Goal: Communication & Community: Answer question/provide support

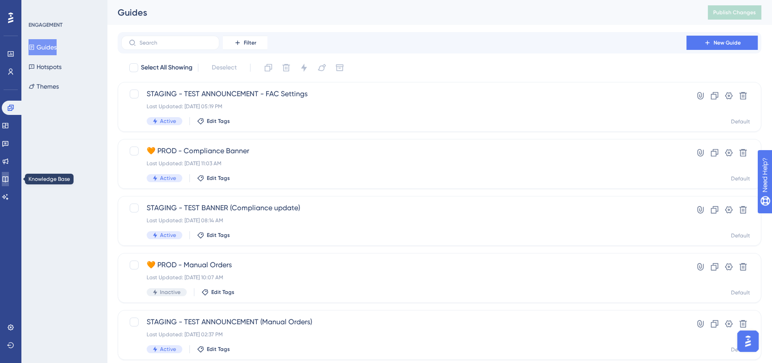
click at [9, 173] on link at bounding box center [5, 179] width 7 height 14
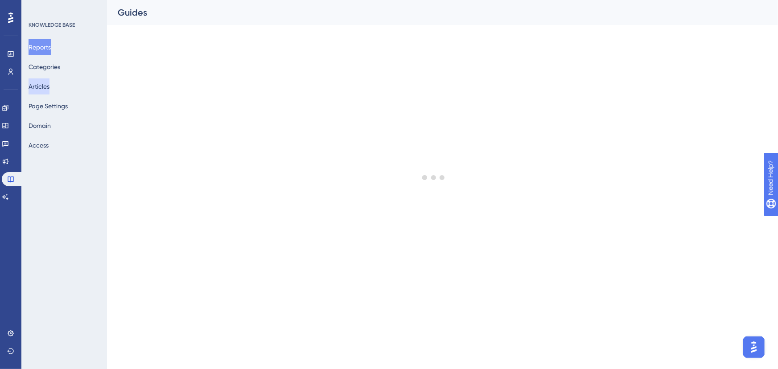
click at [43, 83] on button "Articles" at bounding box center [39, 86] width 21 height 16
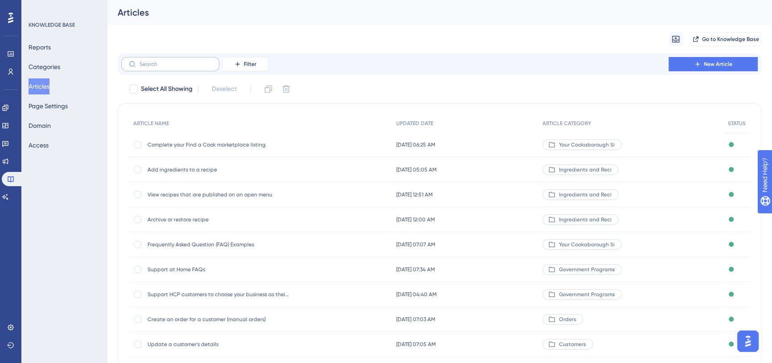
click at [178, 68] on label at bounding box center [170, 64] width 98 height 14
click at [178, 67] on input "text" at bounding box center [176, 64] width 72 height 6
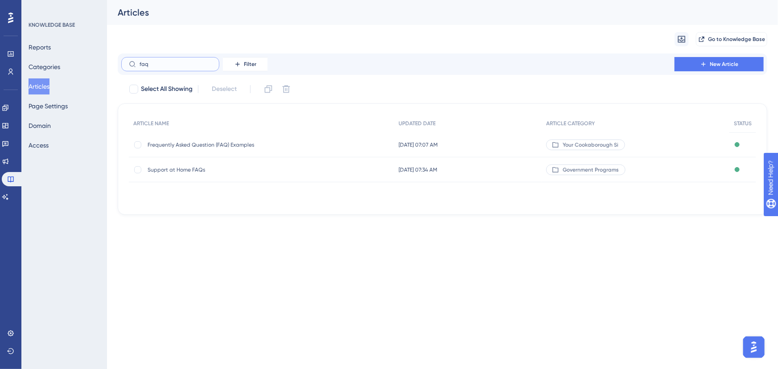
type input "faq"
click at [218, 143] on span "Frequently Asked Question (FAQ) Examples" at bounding box center [219, 144] width 143 height 7
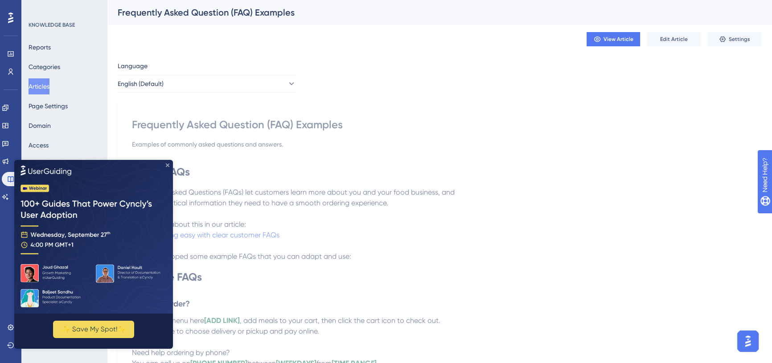
click at [168, 164] on icon "Close Preview" at bounding box center [168, 166] width 4 height 4
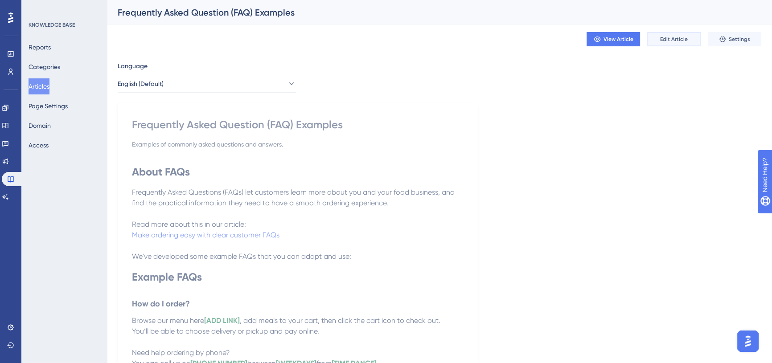
click at [673, 43] on button "Edit Article" at bounding box center [675, 39] width 54 height 14
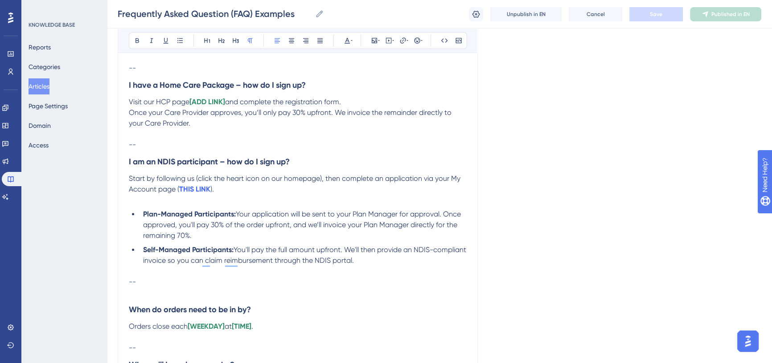
scroll to position [338, 0]
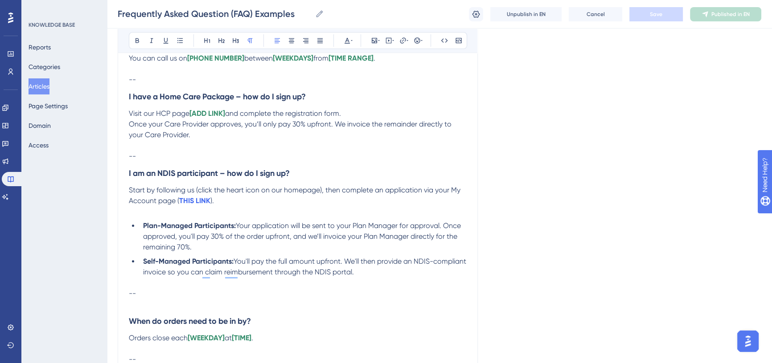
click at [189, 116] on span "Visit our HCP page" at bounding box center [159, 113] width 61 height 8
click at [309, 113] on span "and complete the registration form." at bounding box center [302, 113] width 116 height 8
click at [308, 113] on span "and complete the registration form." at bounding box center [302, 113] width 116 height 8
drag, startPoint x: 390, startPoint y: 111, endPoint x: 351, endPoint y: 111, distance: 39.2
click at [351, 111] on span "and complete the short request registration form." at bounding box center [324, 113] width 161 height 8
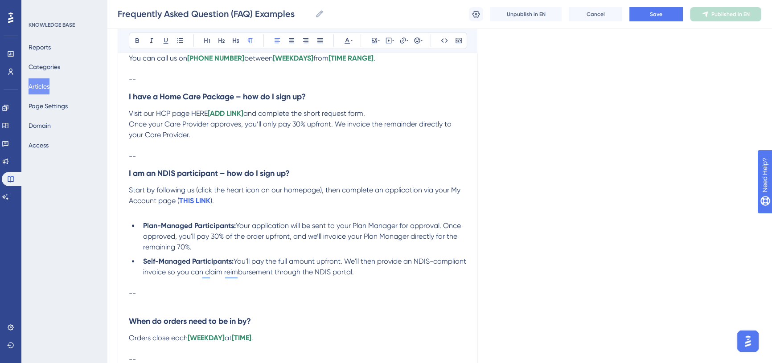
click at [275, 139] on p "Once your Care Provider approves, you’ll only pay 30% upfront. We invoice the r…" at bounding box center [298, 129] width 338 height 21
click at [245, 127] on span "Once your Care Provider approves, you’ll only pay 30% upfront. We invoice the r…" at bounding box center [291, 129] width 325 height 19
click at [263, 122] on span "Once your Care Provider approves, you’ll only pay 30% upfront. We invoice the r…" at bounding box center [291, 129] width 325 height 19
click at [413, 123] on span "Once your Care Provider approves, you’ll be notified, and will then only pay 30…" at bounding box center [297, 129] width 336 height 19
click at [318, 138] on p "Once your Care Provider approves, you’ll be notified, and will then only pay 30…" at bounding box center [298, 129] width 338 height 21
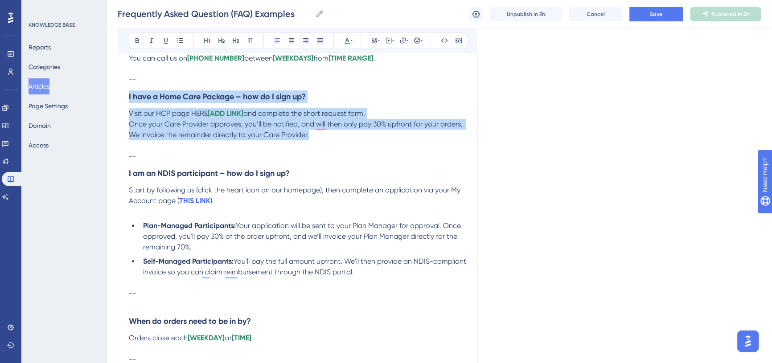
drag, startPoint x: 329, startPoint y: 139, endPoint x: 129, endPoint y: 101, distance: 203.9
click at [129, 101] on div "About FAQs Frequently Asked Questions (FAQs) let customers learn more about you…" at bounding box center [298, 282] width 338 height 862
copy div "I have a Home Care Package – how do I sign up? Visit our HCP page HERE [ADD LIN…"
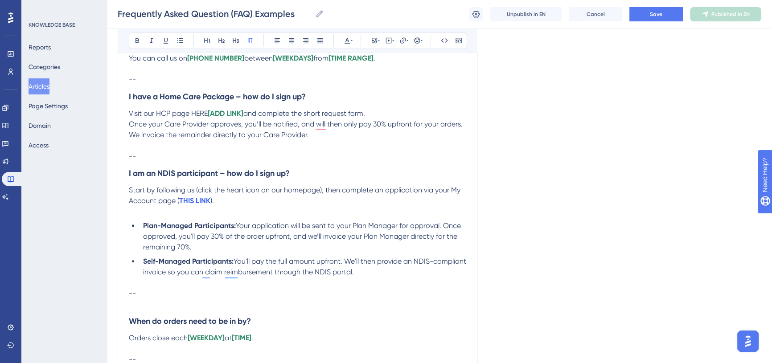
drag, startPoint x: 224, startPoint y: 141, endPoint x: 224, endPoint y: 134, distance: 7.6
click at [224, 141] on p "To enrich screen reader interactions, please activate Accessibility in Grammarl…" at bounding box center [298, 145] width 338 height 11
drag, startPoint x: 244, startPoint y: 124, endPoint x: 297, endPoint y: 120, distance: 53.2
click at [297, 120] on span "Once your Care Provider approves, you’ll be notified, and will then only pay 30…" at bounding box center [297, 129] width 336 height 19
drag, startPoint x: 299, startPoint y: 124, endPoint x: 345, endPoint y: 125, distance: 45.5
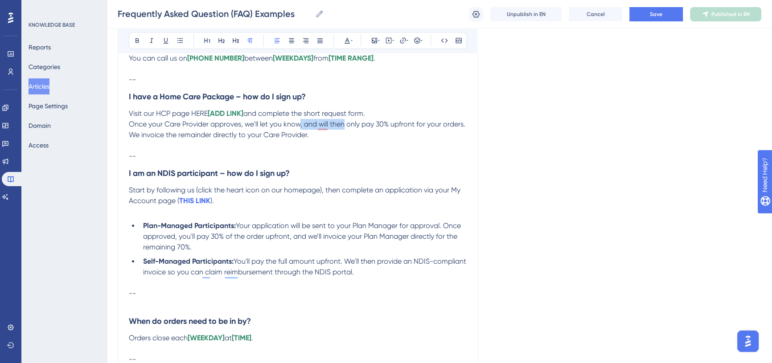
click at [345, 125] on span "Once your Care Provider approves, we'll let you know, and will then only pay 30…" at bounding box center [298, 129] width 338 height 19
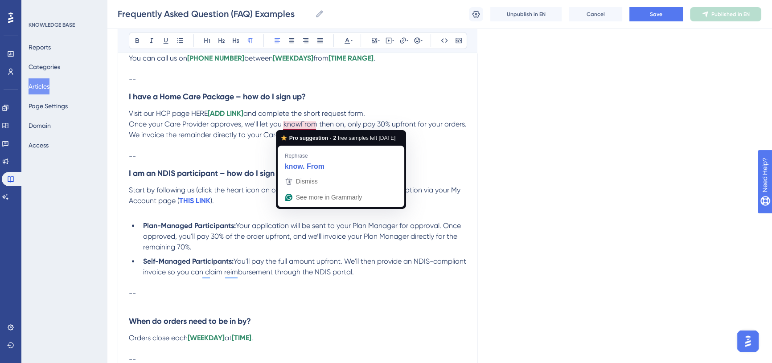
click at [299, 124] on span "Once your Care Provider approves, we'll let you knowFrom then on, only pay 30% …" at bounding box center [299, 129] width 340 height 19
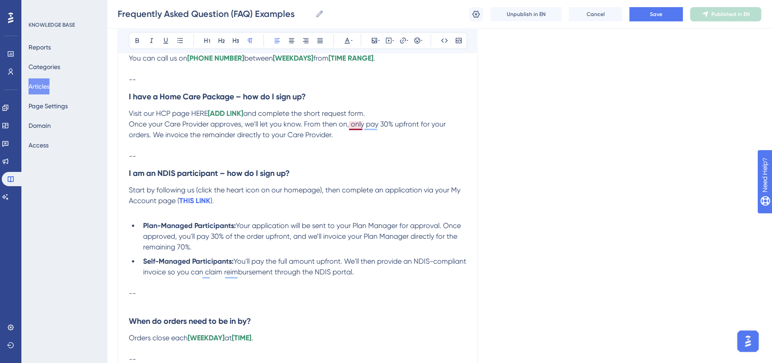
click at [351, 124] on span "Once your Care Provider approves, we'll let you know. From then on, only pay 30…" at bounding box center [288, 129] width 319 height 19
click at [349, 124] on span "Once your Care Provider approves, we'll let you know. From then on, only pay 30…" at bounding box center [288, 129] width 319 height 19
drag, startPoint x: 446, startPoint y: 125, endPoint x: 466, endPoint y: 124, distance: 20.1
click at [466, 124] on p "Once your Care Provider approves, we'll let you know. From then on, you'll only…" at bounding box center [298, 129] width 338 height 21
click at [462, 125] on span "Once your Care Provider approves, we'll let you know. From then on, you'll only…" at bounding box center [297, 129] width 337 height 19
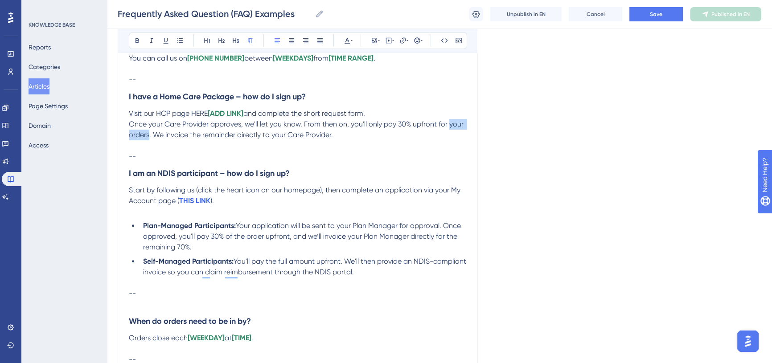
drag, startPoint x: 463, startPoint y: 125, endPoint x: 450, endPoint y: 125, distance: 13.8
click at [450, 125] on p "Once your Care Provider approves, we'll let you know. From then on, you'll only…" at bounding box center [298, 129] width 338 height 21
click at [454, 128] on span "Once your Care Provider approves, we'll let you know. From then on, you'll only…" at bounding box center [297, 129] width 337 height 19
drag, startPoint x: 447, startPoint y: 124, endPoint x: 148, endPoint y: 135, distance: 299.4
click at [148, 135] on span "Once your Care Provider approves, we'll let you know. From then on, you'll only…" at bounding box center [297, 129] width 337 height 19
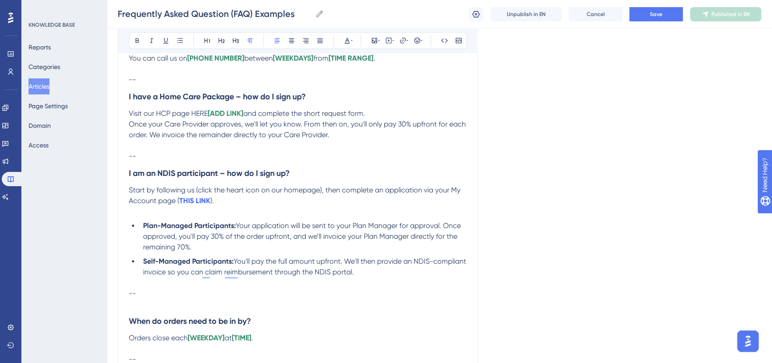
click at [241, 143] on p "To enrich screen reader interactions, please activate Accessibility in Grammarl…" at bounding box center [298, 145] width 338 height 11
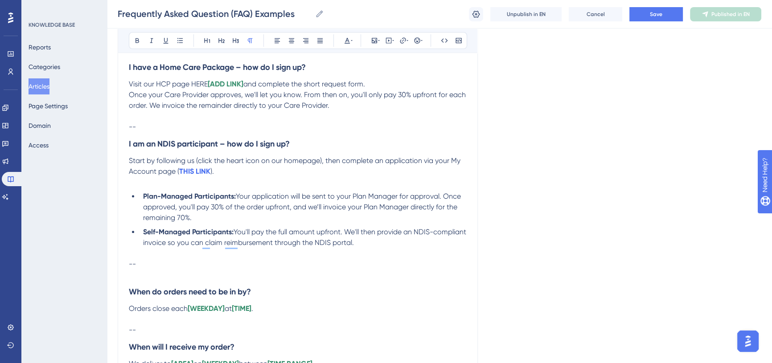
scroll to position [379, 0]
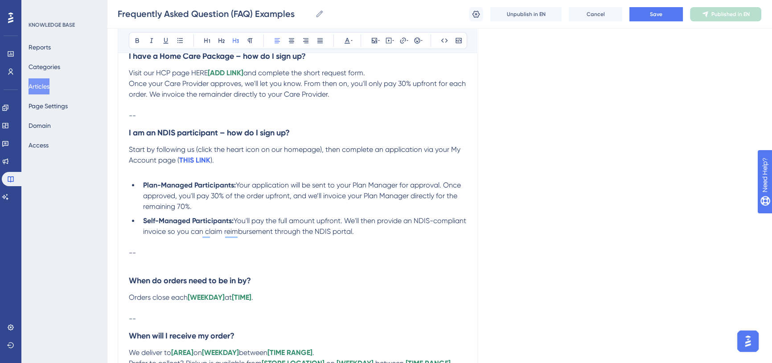
drag, startPoint x: 128, startPoint y: 132, endPoint x: 388, endPoint y: 229, distance: 277.4
click at [388, 229] on div "About FAQs Frequently Asked Questions (FAQs) let customers learn more about you…" at bounding box center [298, 242] width 338 height 862
copy div "I am an NDIS participant – how do I sign up? Start by following us (click the h…"
click at [186, 111] on p "--" at bounding box center [298, 116] width 338 height 11
drag, startPoint x: 129, startPoint y: 72, endPoint x: 246, endPoint y: 71, distance: 116.8
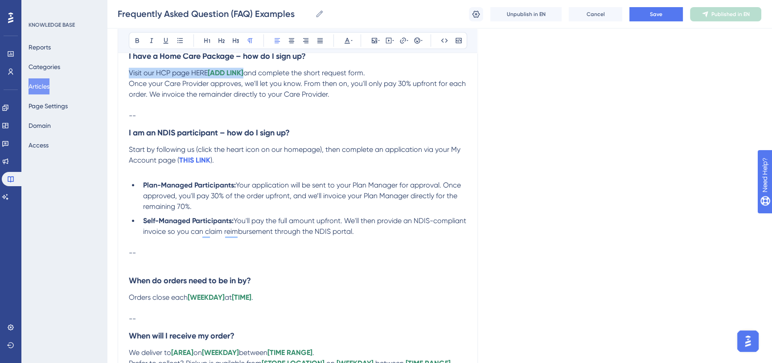
click at [246, 71] on p "Visit our HCP page HERE [ADD LINK] and complete the short request form." at bounding box center [298, 73] width 338 height 11
copy p "Visit our HCP page HERE [ADD LINK]"
click at [325, 150] on span "Start by following us (click the heart icon on our homepage), then complete an …" at bounding box center [296, 154] width 334 height 19
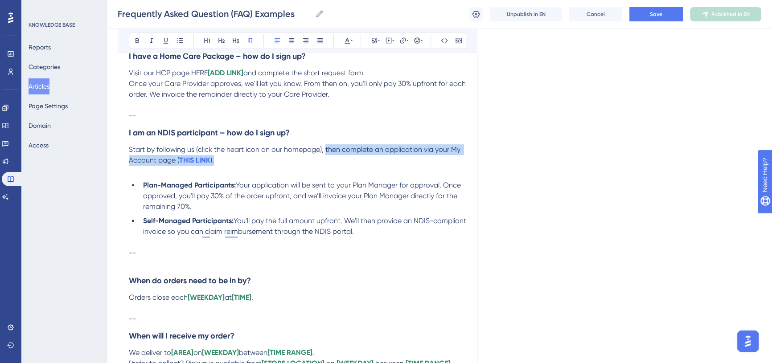
drag, startPoint x: 326, startPoint y: 150, endPoint x: 334, endPoint y: 158, distance: 11.4
click at [334, 158] on p "Start by following us (click the heart icon on our homepage), then complete an …" at bounding box center [298, 154] width 338 height 21
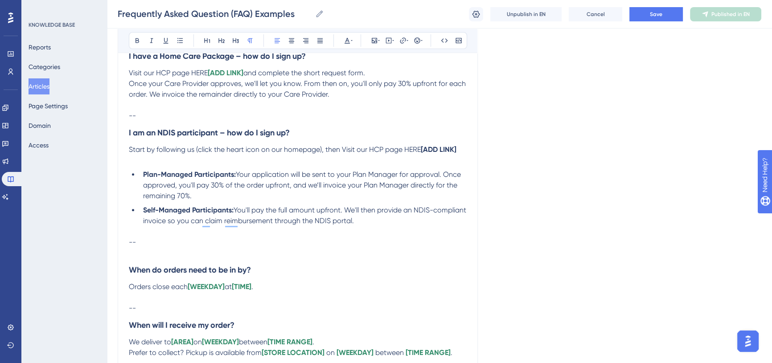
click at [346, 150] on span "Start by following us (click the heart icon on our homepage), then Visit our HC…" at bounding box center [275, 149] width 292 height 8
drag, startPoint x: 459, startPoint y: 150, endPoint x: 425, endPoint y: 151, distance: 34.3
click at [425, 151] on p "Start by following us (click the heart icon on our homepage), then visit our HC…" at bounding box center [298, 149] width 338 height 11
drag, startPoint x: 209, startPoint y: 73, endPoint x: 246, endPoint y: 73, distance: 37.0
click at [246, 73] on p "Visit our HCP page HERE [ADD LINK] and complete the short request form." at bounding box center [298, 73] width 338 height 11
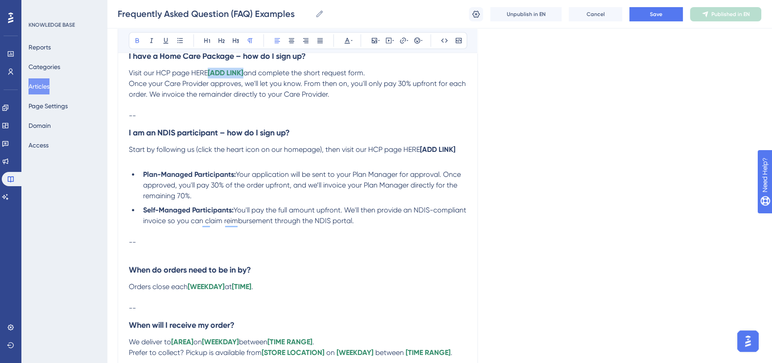
copy strong "[ADD LINK]"
drag, startPoint x: 440, startPoint y: 150, endPoint x: 423, endPoint y: 150, distance: 16.9
click at [423, 150] on p "Start by following us (click the heart icon on our homepage), then visit our HC…" at bounding box center [298, 149] width 338 height 11
drag, startPoint x: 419, startPoint y: 150, endPoint x: 441, endPoint y: 150, distance: 22.3
click at [441, 150] on p "Start by following us (click the heart icon on our homepage), then visit our HC…" at bounding box center [298, 149] width 338 height 11
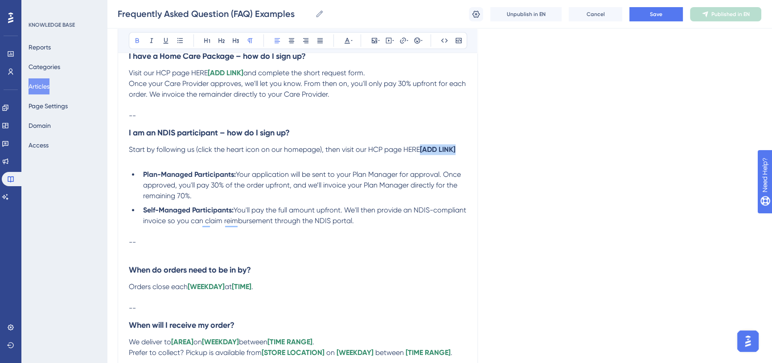
drag, startPoint x: 460, startPoint y: 150, endPoint x: 424, endPoint y: 151, distance: 36.1
click at [424, 151] on p "Start by following us (click the heart icon on our homepage), then visit our HC…" at bounding box center [298, 149] width 338 height 11
click at [352, 41] on button at bounding box center [347, 40] width 12 height 12
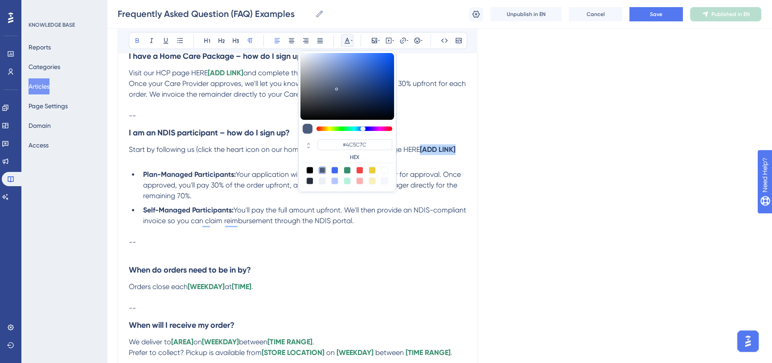
click at [348, 169] on div at bounding box center [347, 170] width 7 height 7
type input "#358E6C"
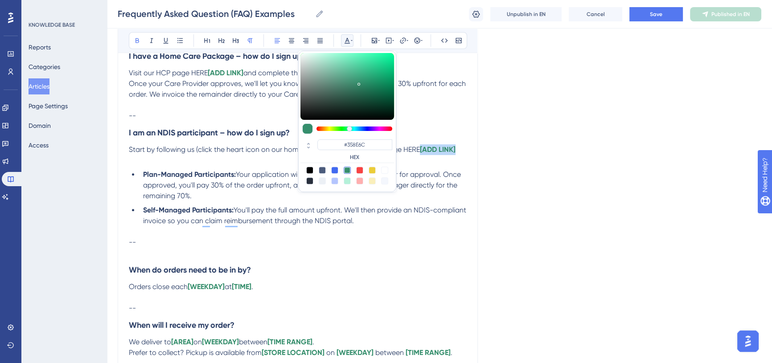
click at [429, 178] on span "Your application will be sent to your Plan Manager for approval. Once approved,…" at bounding box center [303, 185] width 320 height 30
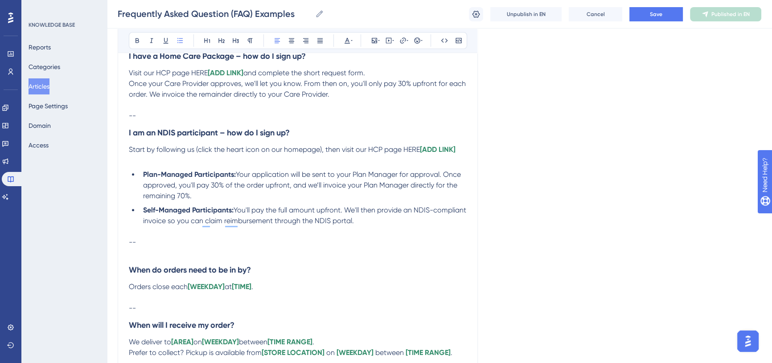
click at [462, 149] on p "Start by following us (click the heart icon on our homepage), then visit our HC…" at bounding box center [298, 149] width 338 height 11
click at [458, 151] on strong "[ADD LINK]." at bounding box center [438, 149] width 37 height 8
click at [136, 41] on icon at bounding box center [138, 40] width 4 height 5
click at [350, 40] on icon at bounding box center [347, 40] width 7 height 7
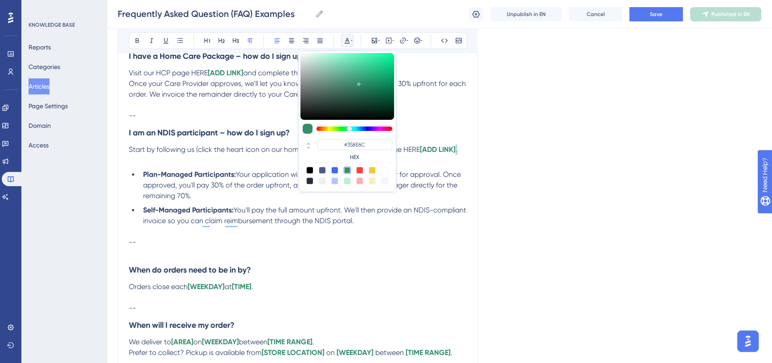
click at [309, 181] on div at bounding box center [309, 180] width 7 height 7
type input "#29303D"
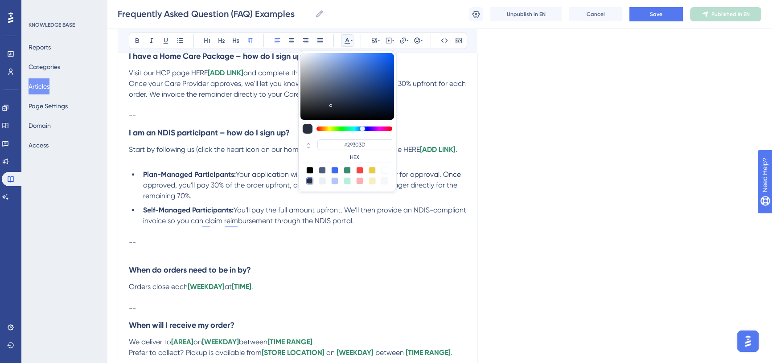
click at [422, 169] on div "About FAQs Frequently Asked Questions (FAQs) let customers learn more about you…" at bounding box center [298, 236] width 338 height 851
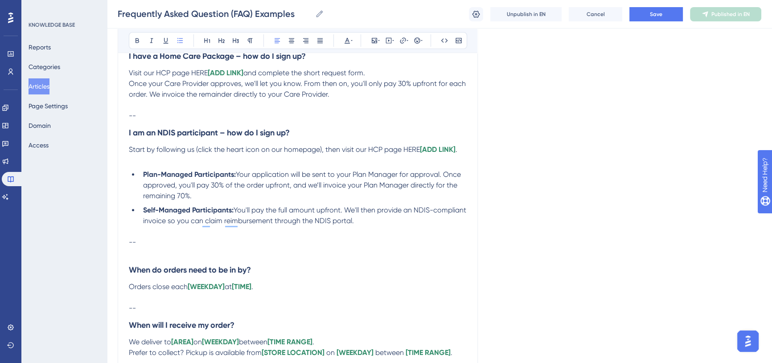
click at [465, 155] on p "Start by following us (click the heart icon on our homepage), then visit our HC…" at bounding box center [298, 149] width 338 height 11
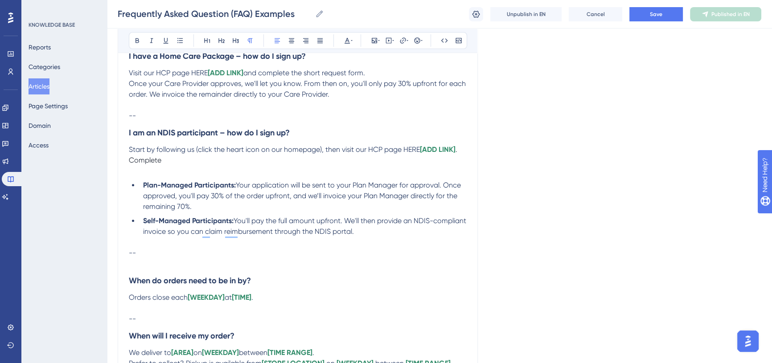
drag, startPoint x: 162, startPoint y: 161, endPoint x: 129, endPoint y: 161, distance: 33.0
click at [129, 161] on p "Start by following us (click the heart icon on our homepage), then visit our HC…" at bounding box center [298, 154] width 338 height 21
click at [347, 42] on icon at bounding box center [347, 40] width 7 height 7
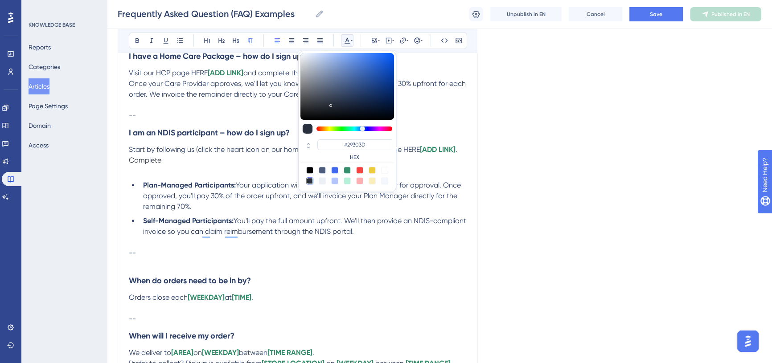
click at [324, 169] on div at bounding box center [322, 170] width 7 height 7
type input "#4C5C7C"
click at [179, 159] on p "Start by following us (click the heart icon on our homepage), then visit our HC…" at bounding box center [298, 154] width 338 height 21
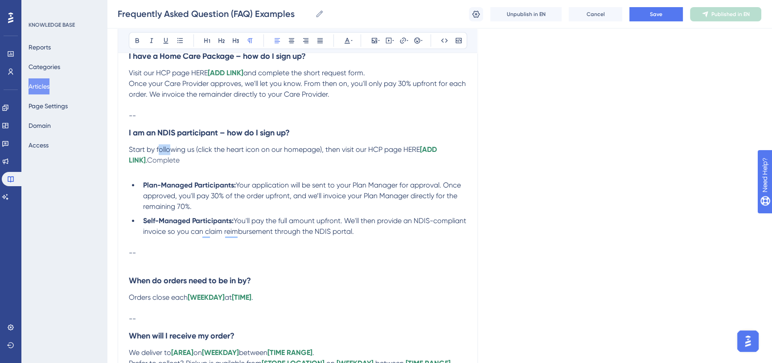
drag, startPoint x: 168, startPoint y: 150, endPoint x: 160, endPoint y: 148, distance: 8.8
click at [160, 148] on span "Start by following us (click the heart icon on our homepage), then visit our HC…" at bounding box center [274, 149] width 291 height 8
copy span "ollo"
drag, startPoint x: 163, startPoint y: 163, endPoint x: 124, endPoint y: 161, distance: 38.9
click at [124, 161] on div "Frequently Asked Question (FAQ) Examples Examples of commonly asked questions a…" at bounding box center [298, 202] width 360 height 962
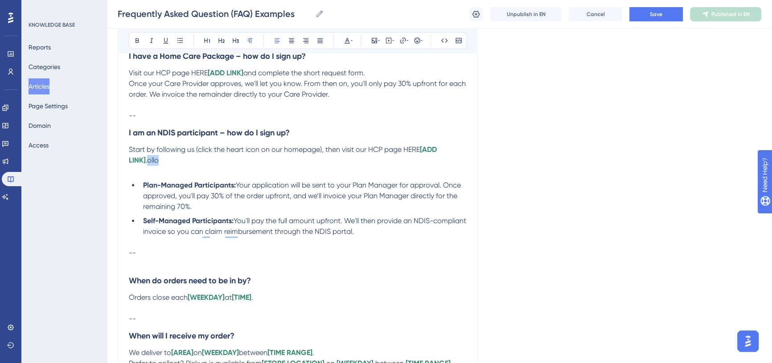
drag, startPoint x: 145, startPoint y: 162, endPoint x: 130, endPoint y: 162, distance: 15.6
click at [130, 162] on p "Start by following us (click the heart icon on our homepage), then visit our HC…" at bounding box center [298, 154] width 338 height 21
click at [160, 161] on span "Click the Appy Now" at bounding box center [178, 160] width 63 height 8
click at [193, 161] on span "Click the 'Appy Now" at bounding box center [179, 160] width 65 height 8
drag, startPoint x: 371, startPoint y: 150, endPoint x: 382, endPoint y: 148, distance: 11.3
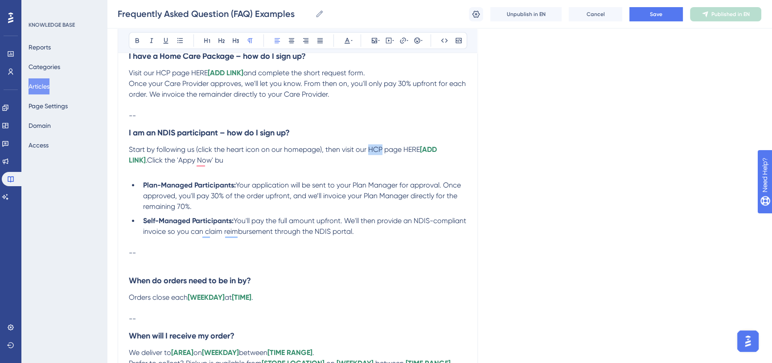
click at [382, 148] on span "Start by following us (click the heart icon on our homepage), then visit our HC…" at bounding box center [274, 149] width 291 height 8
click at [335, 160] on p "Start by following us (click the heart icon on our homepage), then visit our ND…" at bounding box center [298, 154] width 338 height 21
drag, startPoint x: 299, startPoint y: 162, endPoint x: 223, endPoint y: 158, distance: 76.4
click at [223, 158] on p "Start by following us (click the heart icon on our homepage), then visit our ND…" at bounding box center [298, 154] width 338 height 21
click at [305, 161] on p "Start by following us (click the heart icon on our homepage), then visit our ND…" at bounding box center [298, 154] width 338 height 21
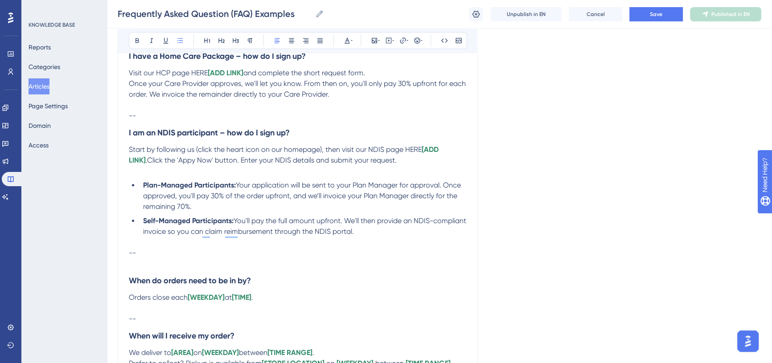
drag, startPoint x: 393, startPoint y: 232, endPoint x: 125, endPoint y: 134, distance: 285.8
click at [125, 134] on div "Performance Users Engagement Widgets Feedback Product Updates Knowledge Base AI…" at bounding box center [386, 193] width 772 height 1144
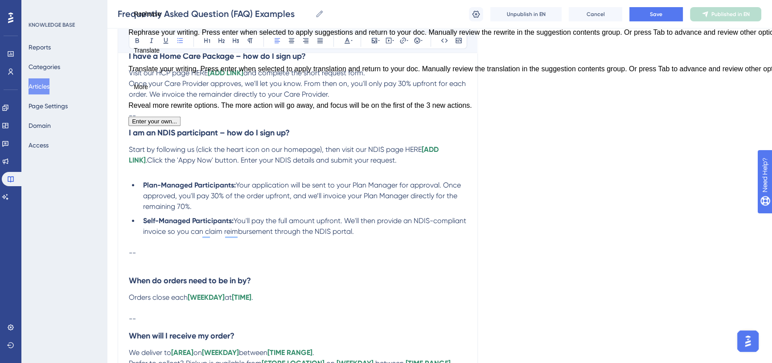
copy div "I am an NDIS participant – how do I sign up? Start by following us (click the h…"
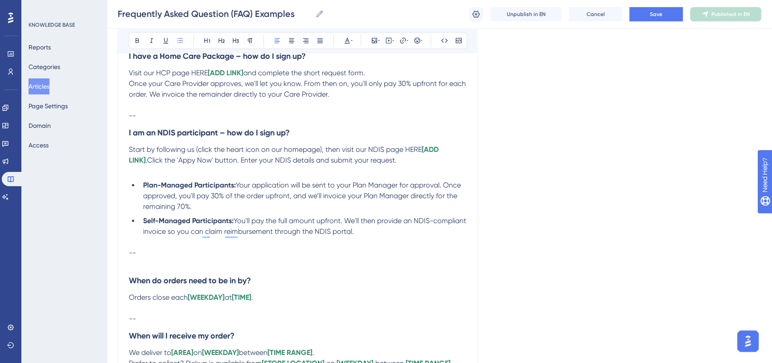
click at [322, 170] on p "To enrich screen reader interactions, please activate Accessibility in Grammarl…" at bounding box center [298, 171] width 338 height 11
click at [325, 147] on span "Start by following us (click the heart icon on our homepage), then visit our ND…" at bounding box center [275, 149] width 293 height 8
click at [147, 156] on span "." at bounding box center [146, 160] width 1 height 8
drag, startPoint x: 144, startPoint y: 160, endPoint x: 128, endPoint y: 160, distance: 15.2
click at [129, 160] on p "Start by following us (click the heart icon on our homepage). Then visit our ND…" at bounding box center [298, 154] width 338 height 21
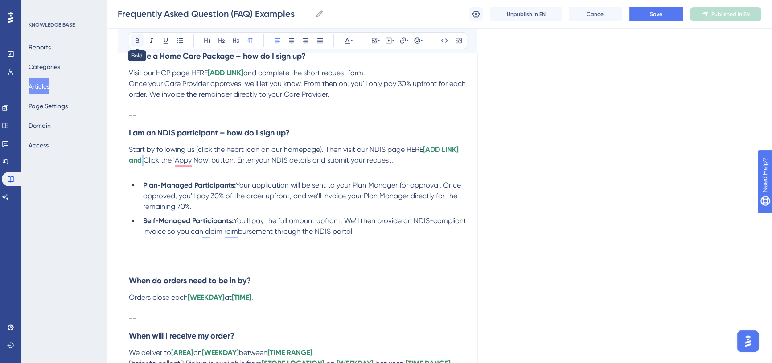
click at [138, 41] on icon at bounding box center [138, 40] width 4 height 5
click at [351, 41] on icon at bounding box center [352, 40] width 2 height 7
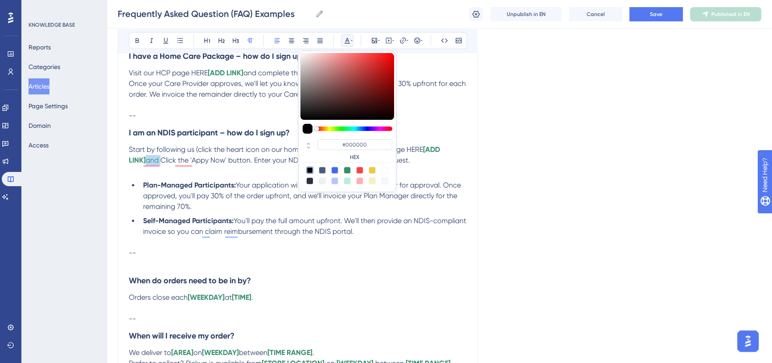
click at [324, 169] on div at bounding box center [322, 170] width 7 height 7
type input "#4C5C7C"
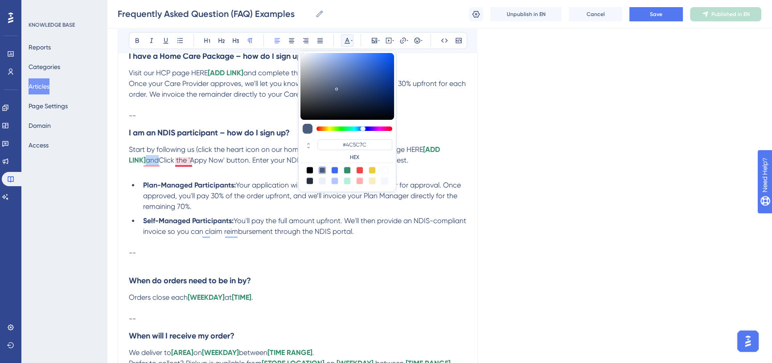
click at [181, 164] on span "Click the 'Appy Now' button. Enter your NDIS details and submit your request." at bounding box center [284, 160] width 250 height 8
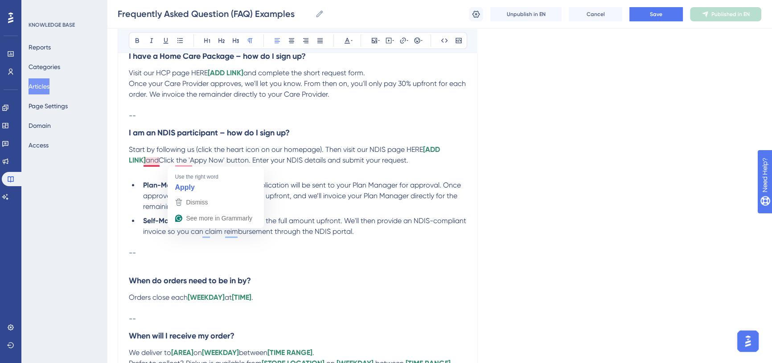
click at [159, 161] on span "Click the 'Appy Now' button. Enter your NDIS details and submit your request." at bounding box center [284, 160] width 250 height 8
click at [250, 161] on span "lick the 'Appy Now' button. Enter your NDIS details and submit your request." at bounding box center [287, 160] width 244 height 8
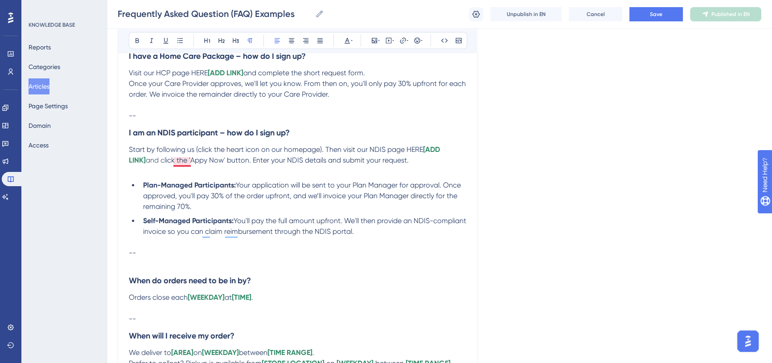
click at [187, 161] on span "lick the 'Appy Now' button. Enter your NDIS details and submit your request." at bounding box center [287, 160] width 244 height 8
click at [297, 169] on p "To enrich screen reader interactions, please activate Accessibility in Grammarl…" at bounding box center [298, 171] width 338 height 11
drag, startPoint x: 174, startPoint y: 160, endPoint x: 206, endPoint y: 161, distance: 31.7
click at [206, 161] on span "lick the 'Apply Now' button. Enter your NDIS details and submit your request." at bounding box center [288, 160] width 246 height 8
click at [136, 38] on icon at bounding box center [138, 40] width 4 height 5
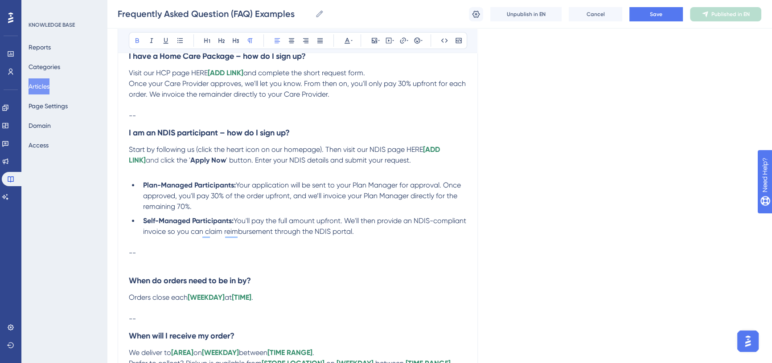
click at [322, 172] on p "To enrich screen reader interactions, please activate Accessibility in Grammarl…" at bounding box center [298, 171] width 338 height 11
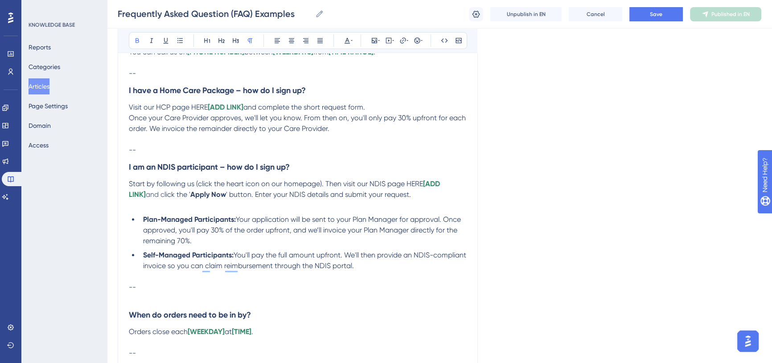
scroll to position [338, 0]
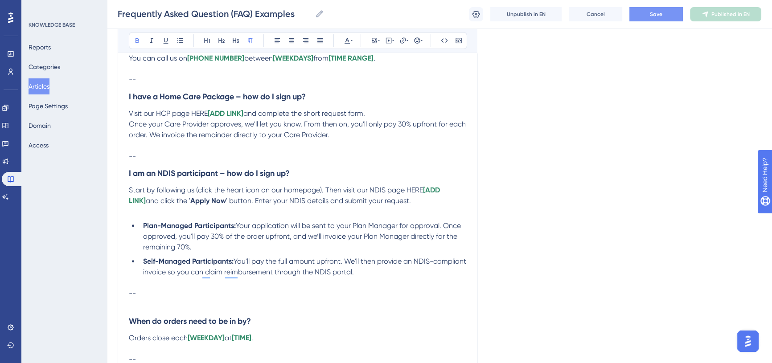
click at [652, 16] on span "Save" at bounding box center [656, 14] width 12 height 7
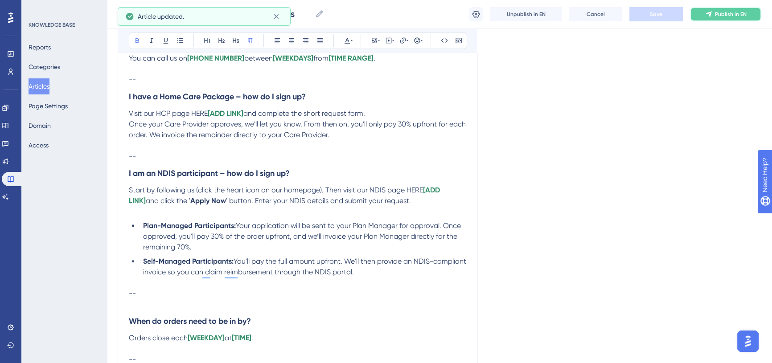
click at [719, 13] on span "Publish in EN" at bounding box center [731, 14] width 32 height 7
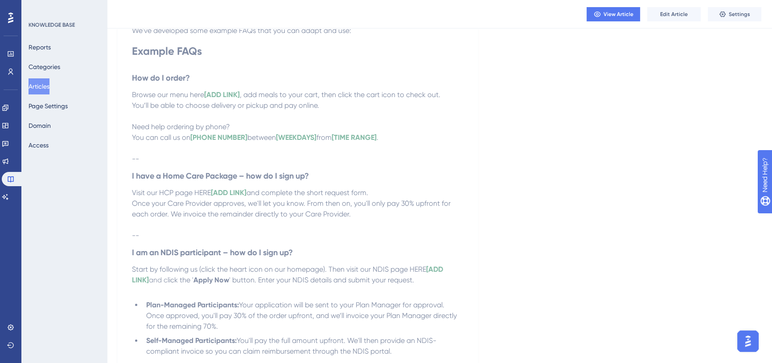
scroll to position [216, 0]
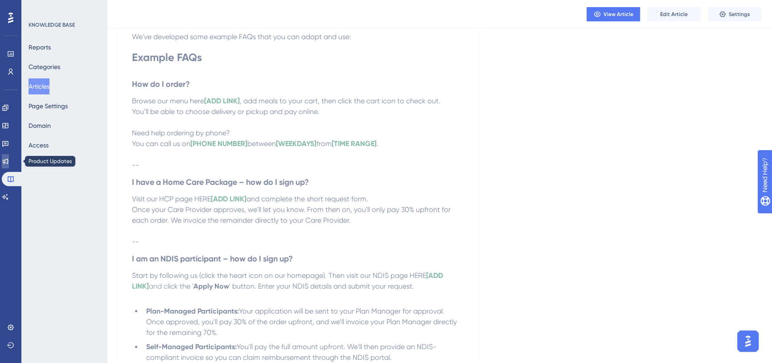
click at [8, 162] on icon at bounding box center [6, 162] width 6 height 6
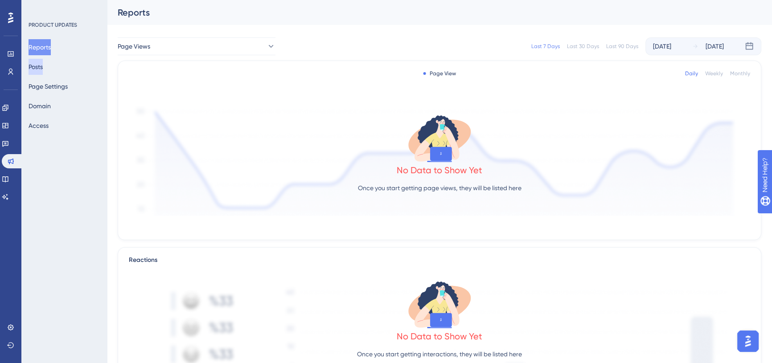
click at [43, 70] on button "Posts" at bounding box center [36, 67] width 14 height 16
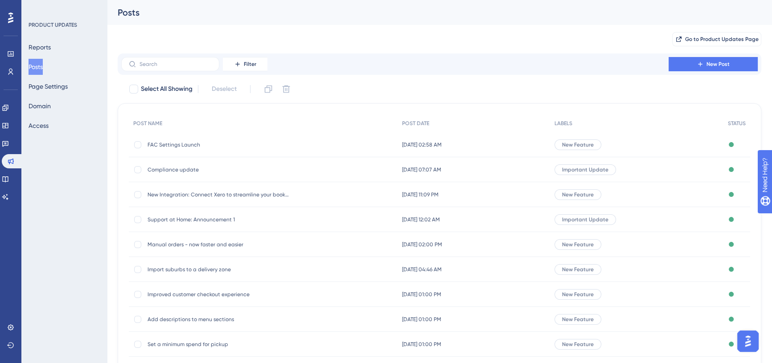
click at [178, 144] on span "FAC Settings Launch" at bounding box center [219, 144] width 143 height 7
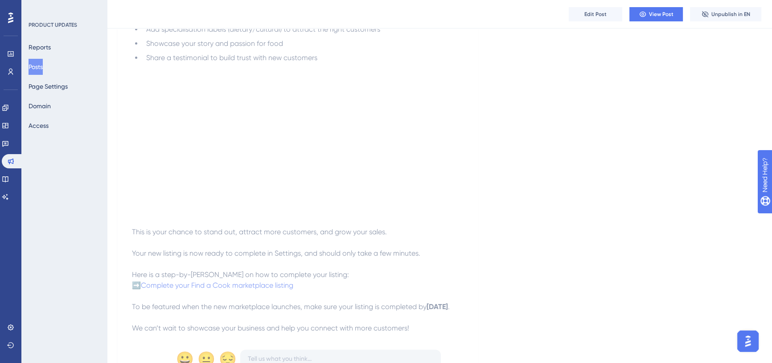
scroll to position [486, 0]
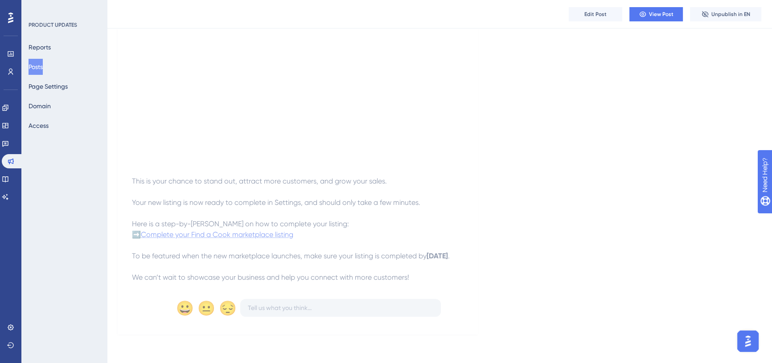
click at [247, 231] on span "Complete your Find a Cook marketplace listing" at bounding box center [217, 235] width 153 height 8
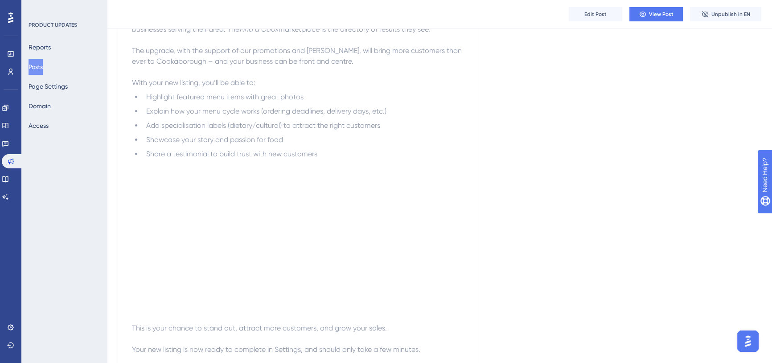
scroll to position [365, 0]
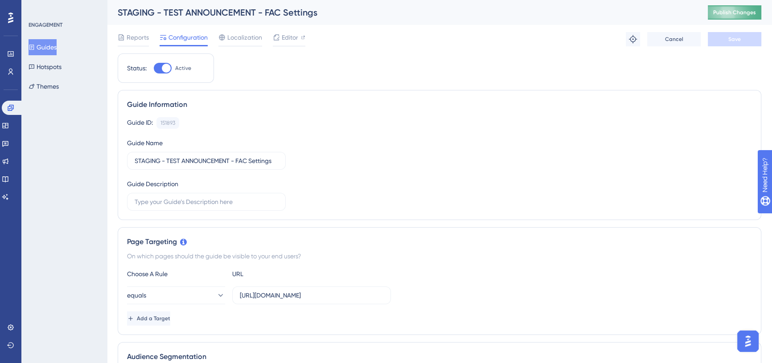
click at [756, 15] on span "Publish Changes" at bounding box center [735, 12] width 43 height 7
